Goal: Information Seeking & Learning: Learn about a topic

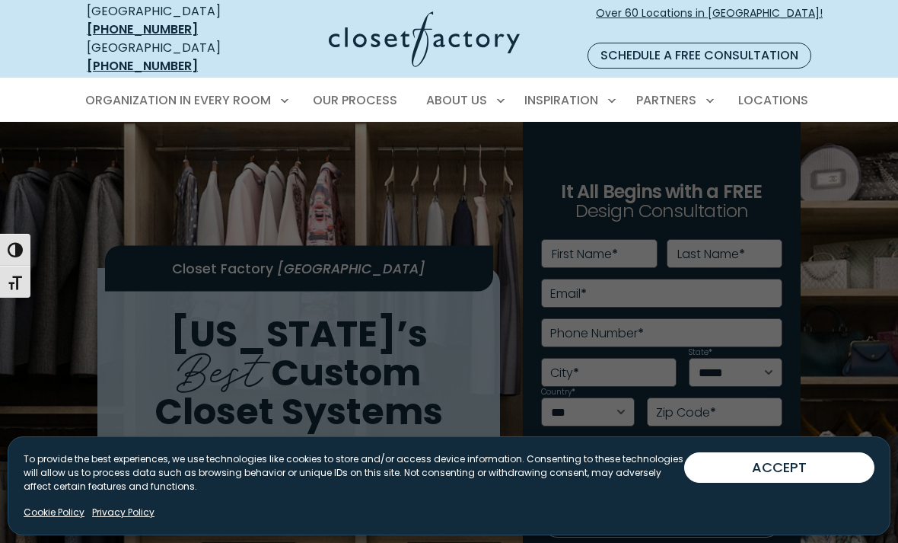
click at [164, 174] on span "Walk-In Closets" at bounding box center [142, 181] width 96 height 15
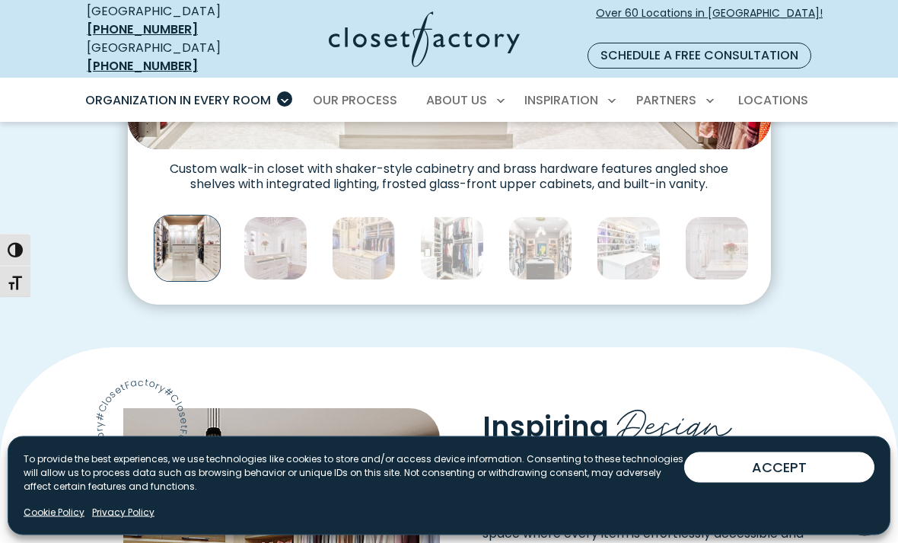
scroll to position [856, 0]
click at [274, 238] on img "Thumbnail Gallery" at bounding box center [276, 248] width 64 height 64
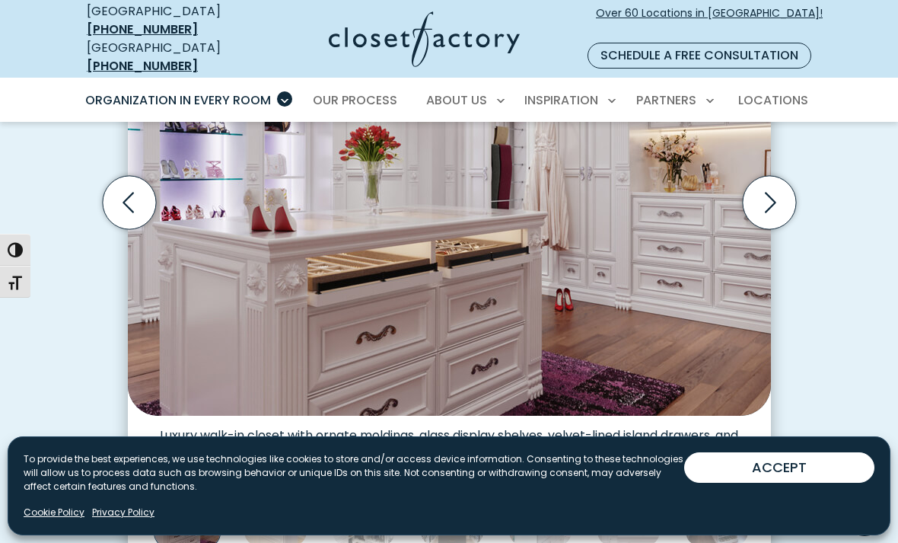
scroll to position [588, 0]
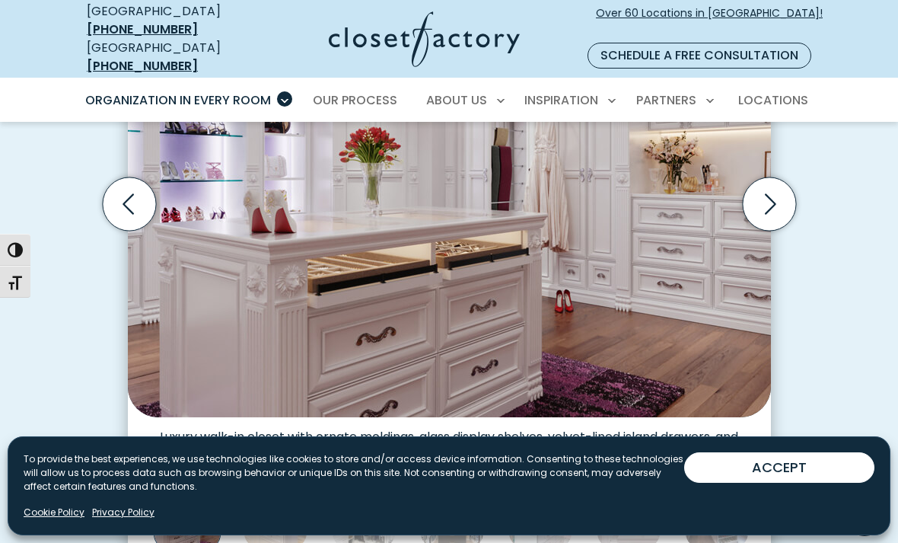
click at [770, 183] on icon "Next slide" at bounding box center [768, 203] width 53 height 53
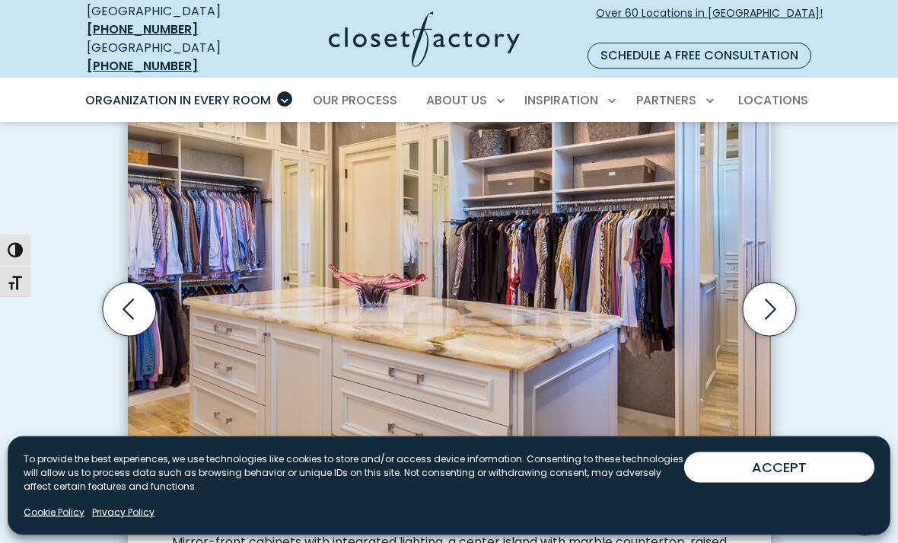
scroll to position [482, 0]
click at [770, 283] on icon "Next slide" at bounding box center [768, 309] width 53 height 53
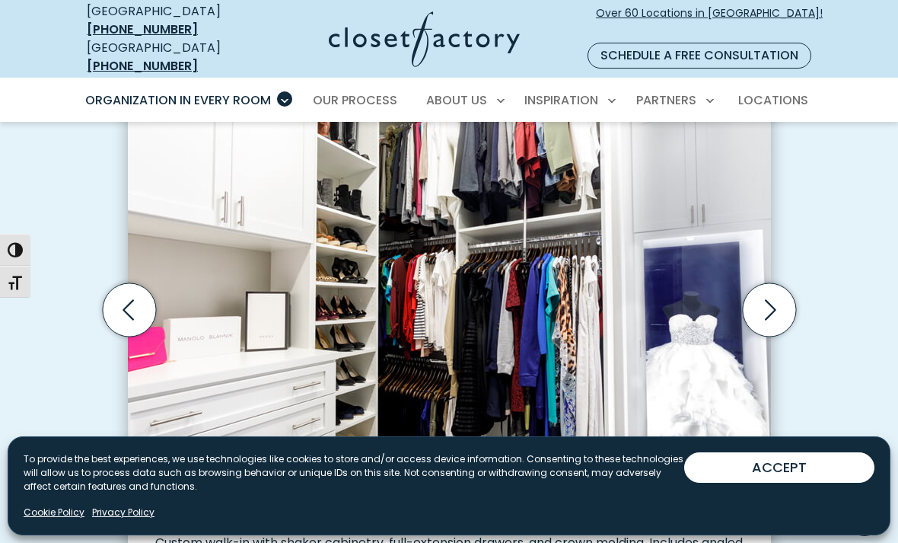
click at [774, 283] on icon "Next slide" at bounding box center [768, 309] width 53 height 53
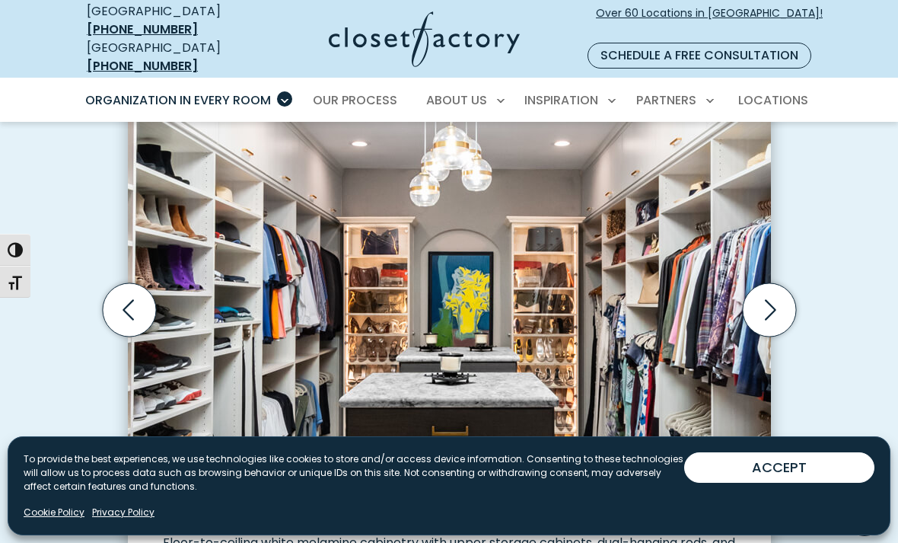
click at [780, 283] on icon "Next slide" at bounding box center [768, 309] width 53 height 53
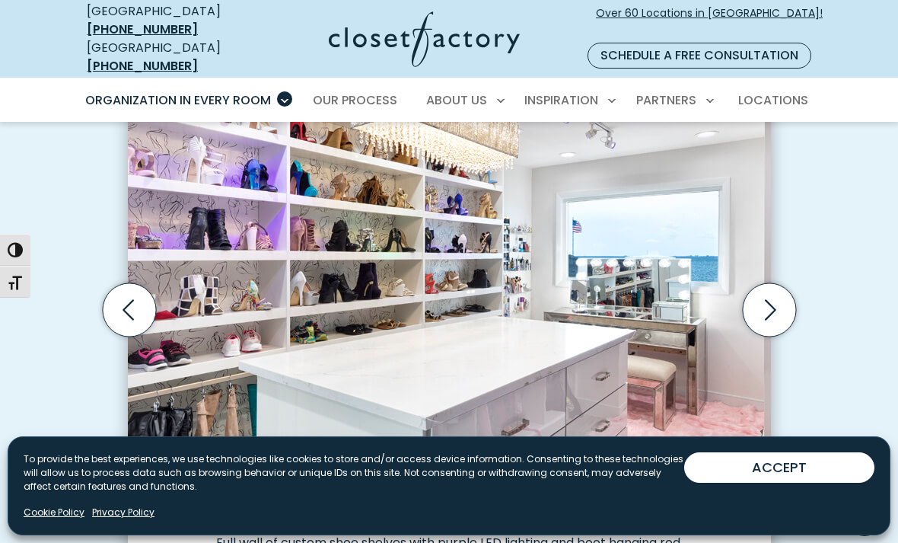
click at [789, 295] on icon "Next slide" at bounding box center [768, 309] width 53 height 53
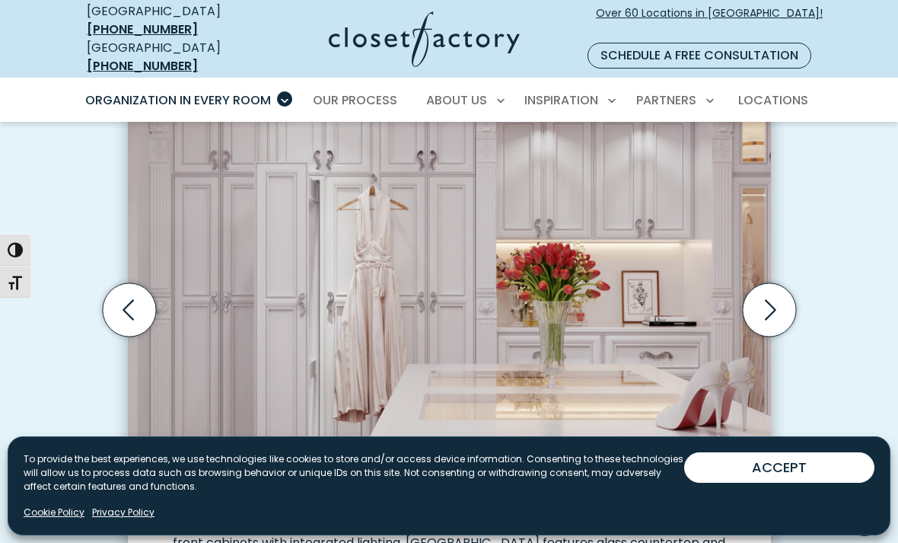
click at [795, 286] on icon "Next slide" at bounding box center [768, 309] width 53 height 53
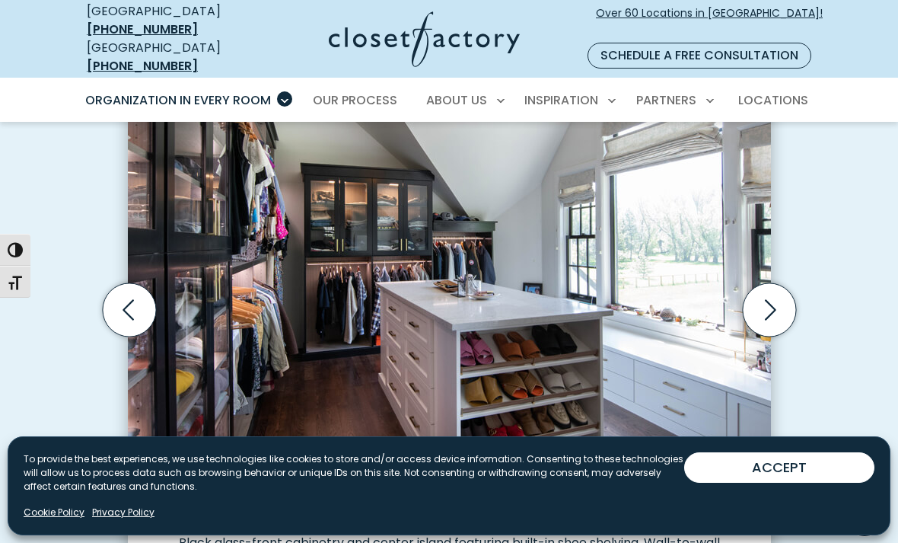
click at [789, 283] on icon "Next slide" at bounding box center [768, 309] width 53 height 53
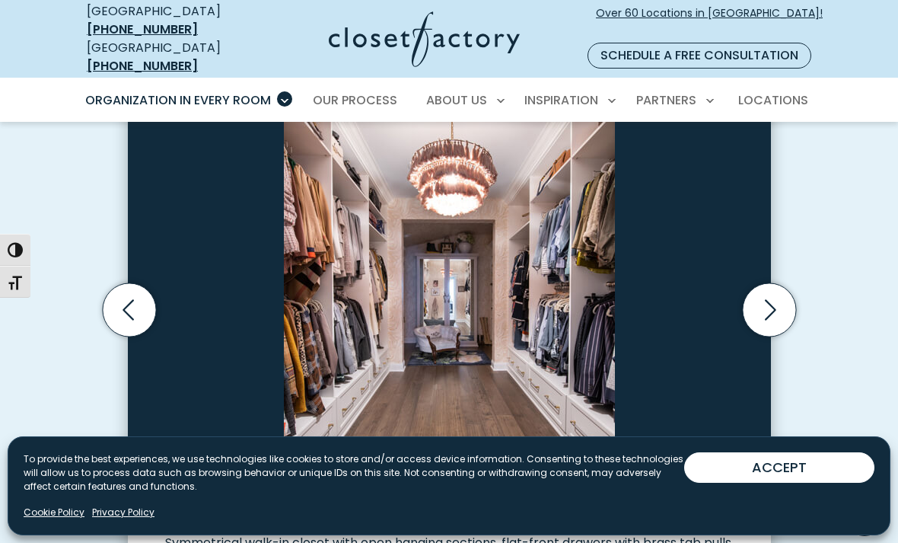
click at [790, 286] on icon "Next slide" at bounding box center [768, 309] width 53 height 53
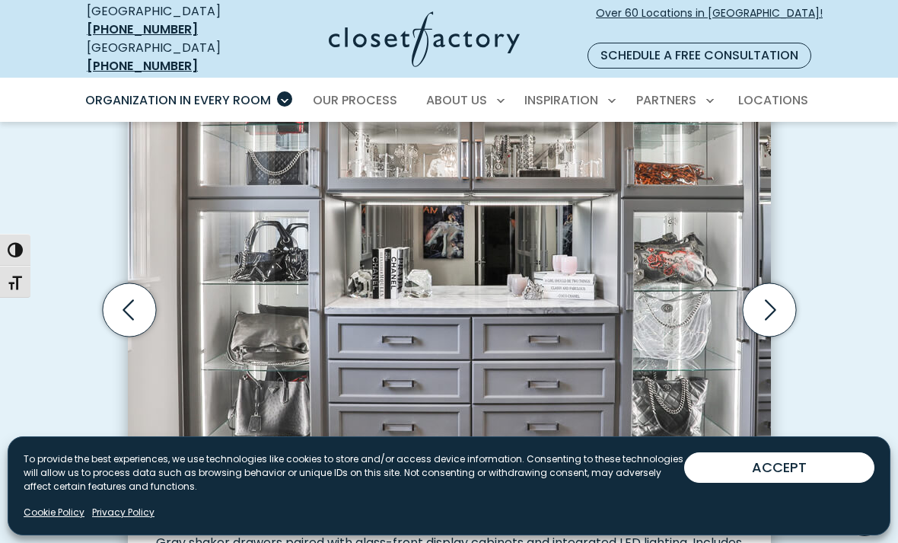
click at [793, 283] on icon "Next slide" at bounding box center [768, 309] width 53 height 53
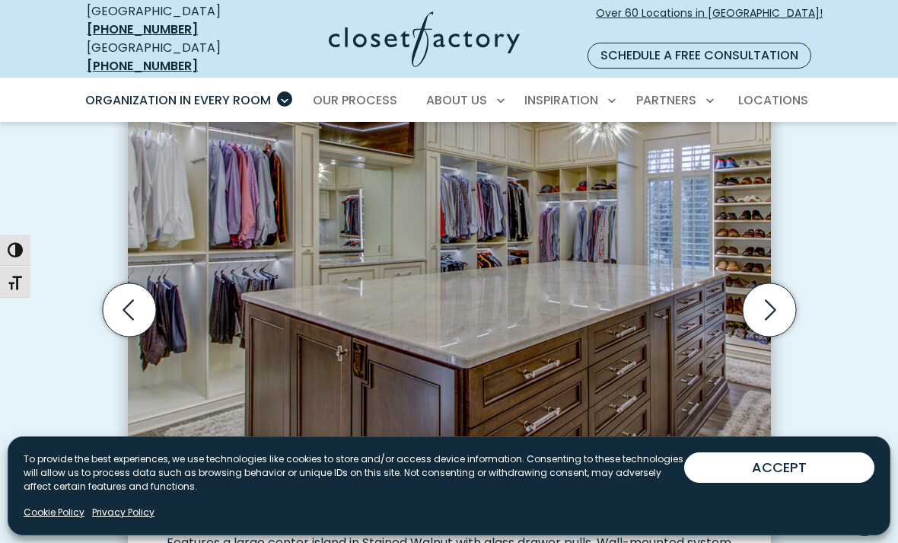
click at [785, 288] on icon "Next slide" at bounding box center [768, 309] width 53 height 53
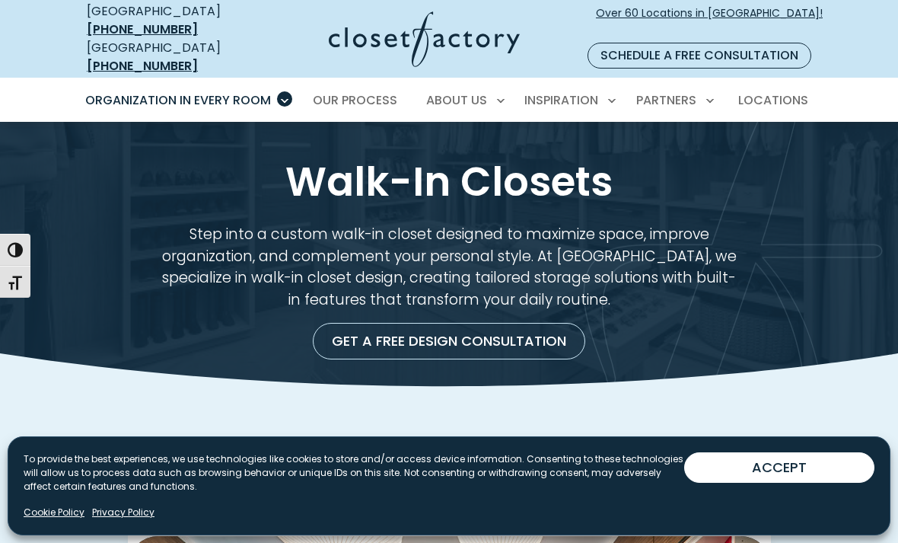
scroll to position [0, 0]
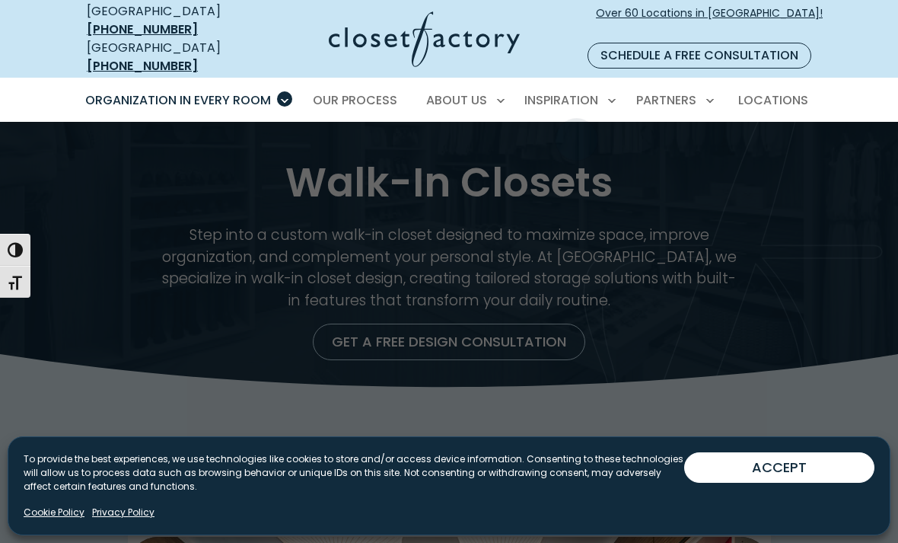
click at [627, 140] on link "Builders" at bounding box center [673, 154] width 228 height 28
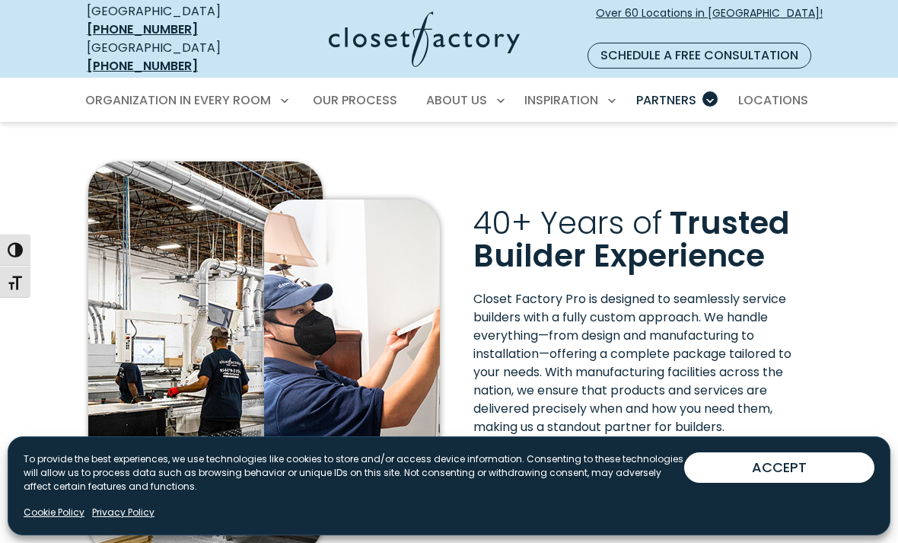
scroll to position [292, 0]
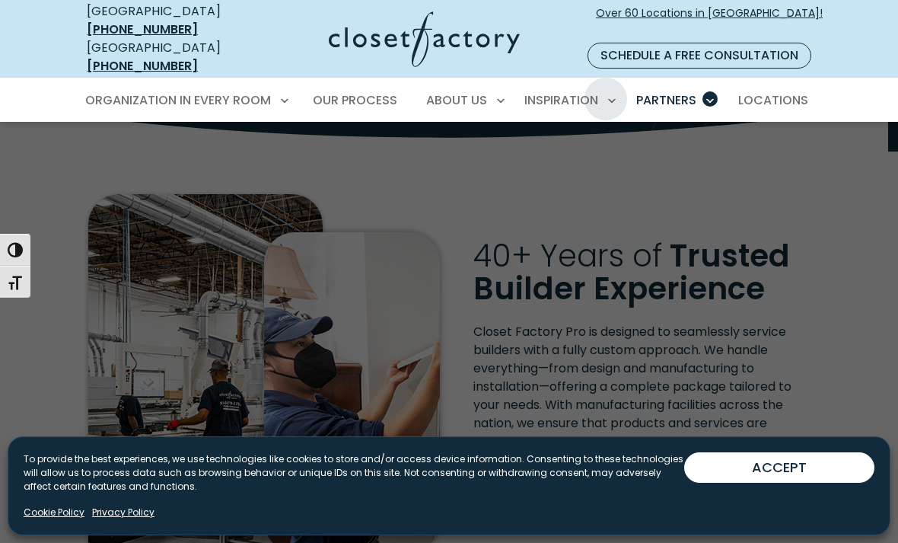
click at [554, 203] on span "Color & Finishes" at bounding box center [525, 210] width 97 height 15
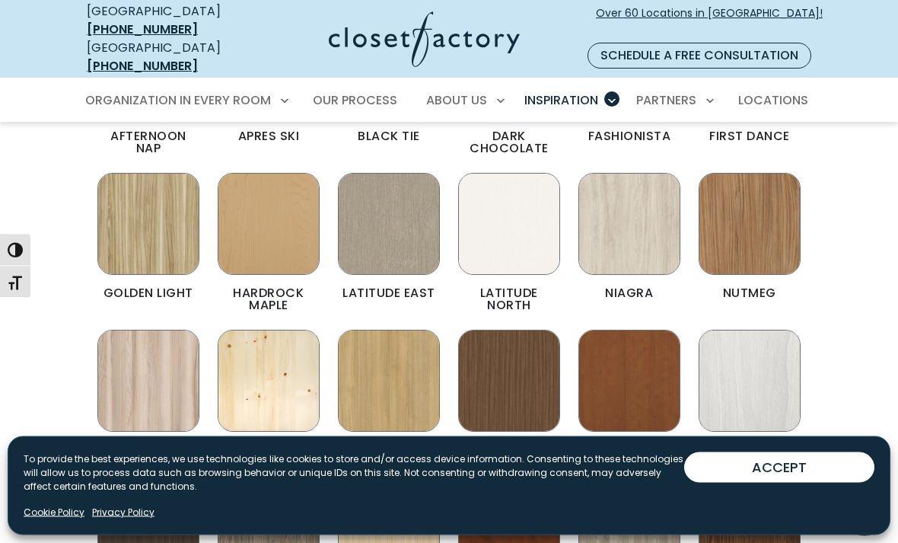
scroll to position [575, 0]
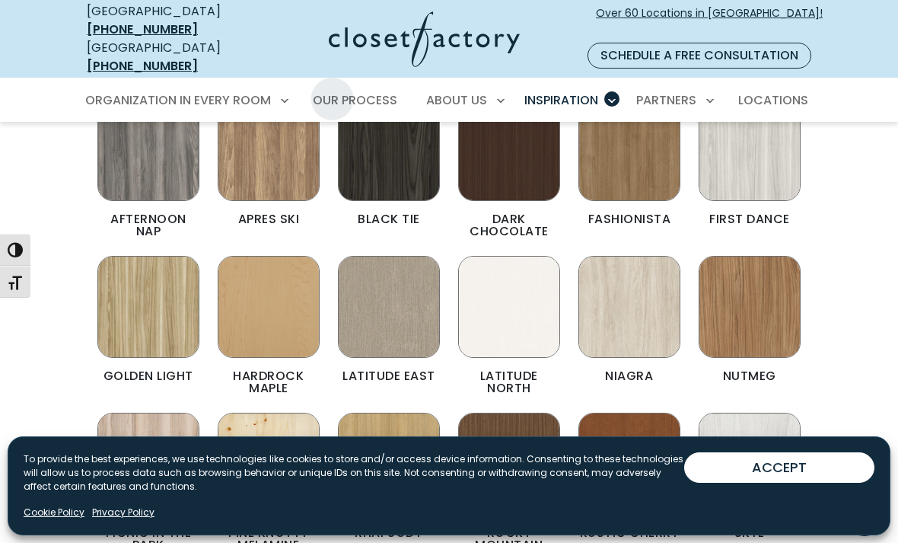
click at [380, 91] on span "Our Process" at bounding box center [355, 100] width 85 height 18
